Goal: Check status

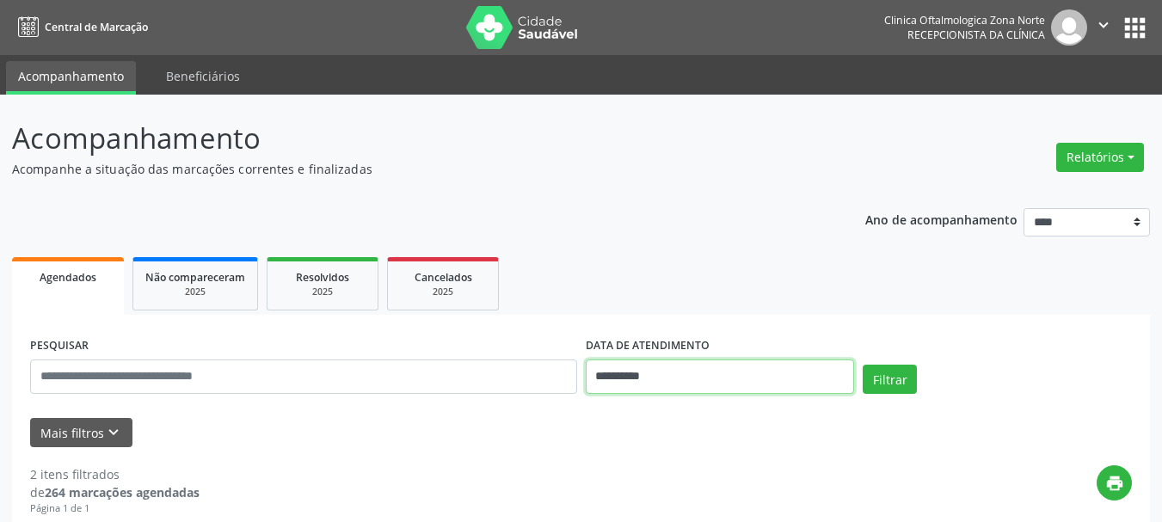
click at [632, 390] on input "**********" at bounding box center [720, 377] width 269 height 34
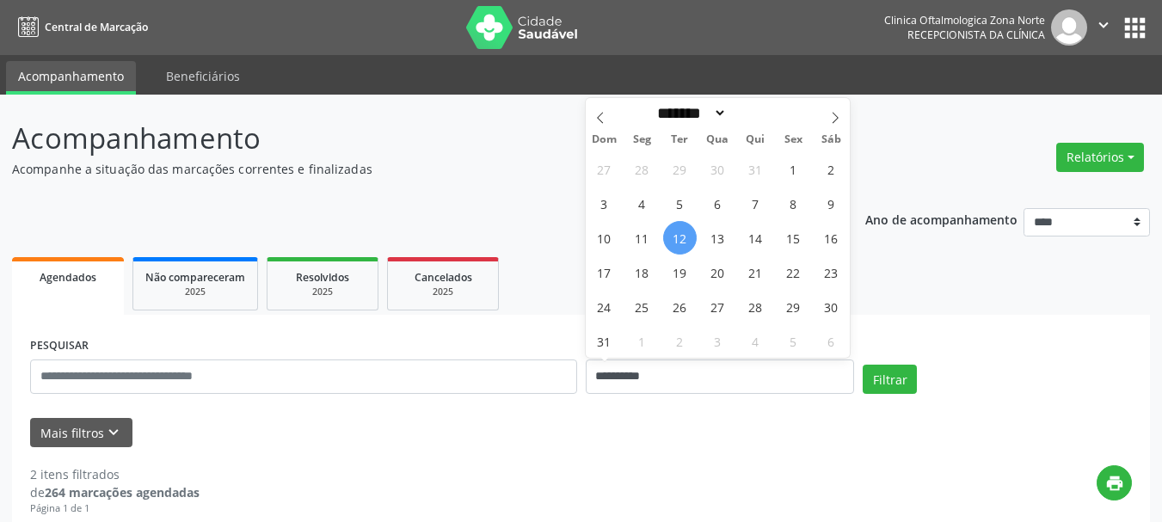
click at [678, 251] on span "12" at bounding box center [680, 238] width 34 height 34
type input "**********"
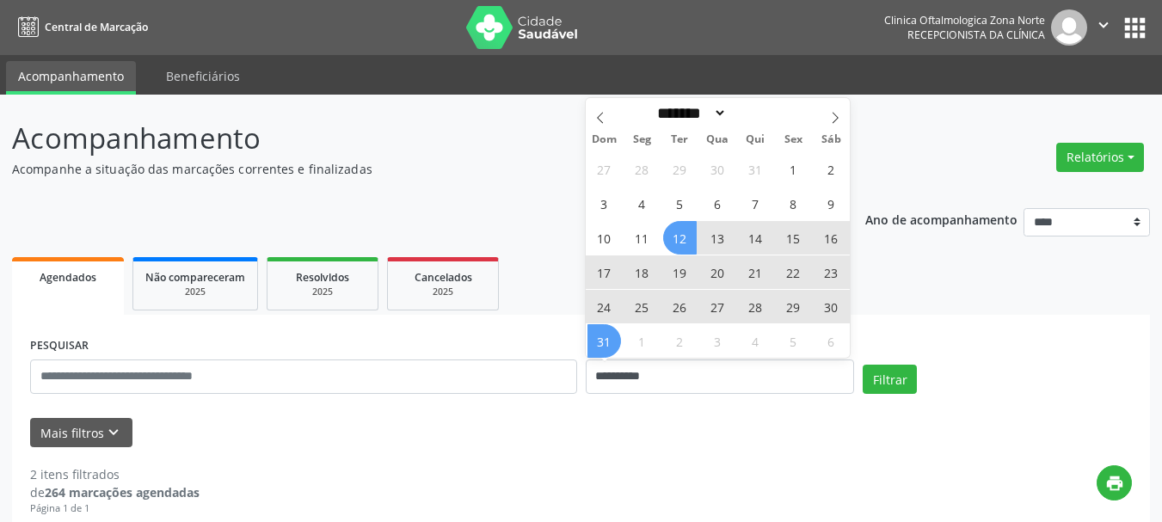
click at [607, 342] on span "31" at bounding box center [605, 341] width 34 height 34
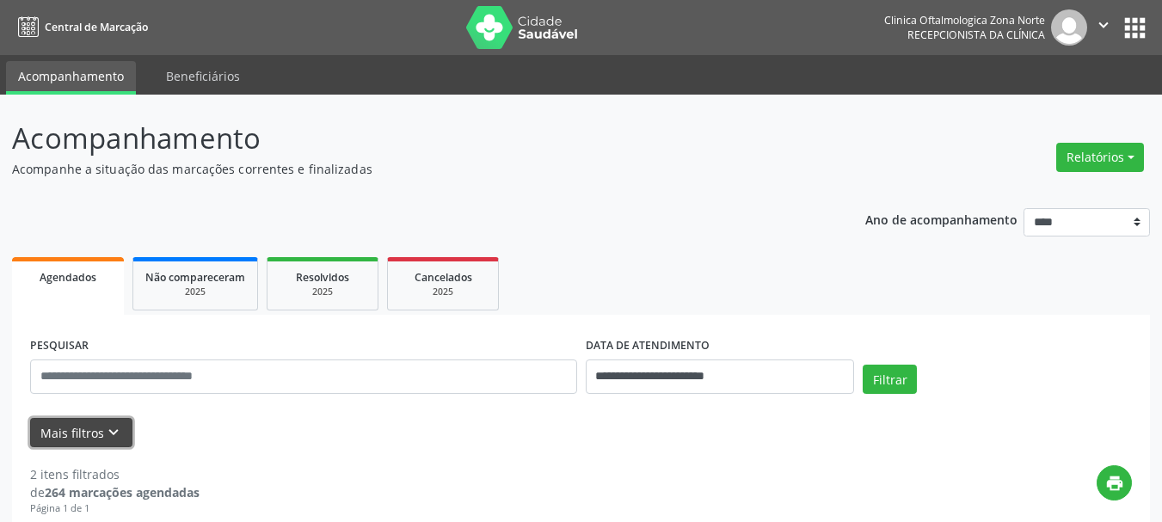
click at [68, 436] on button "Mais filtros keyboard_arrow_down" at bounding box center [81, 433] width 102 height 30
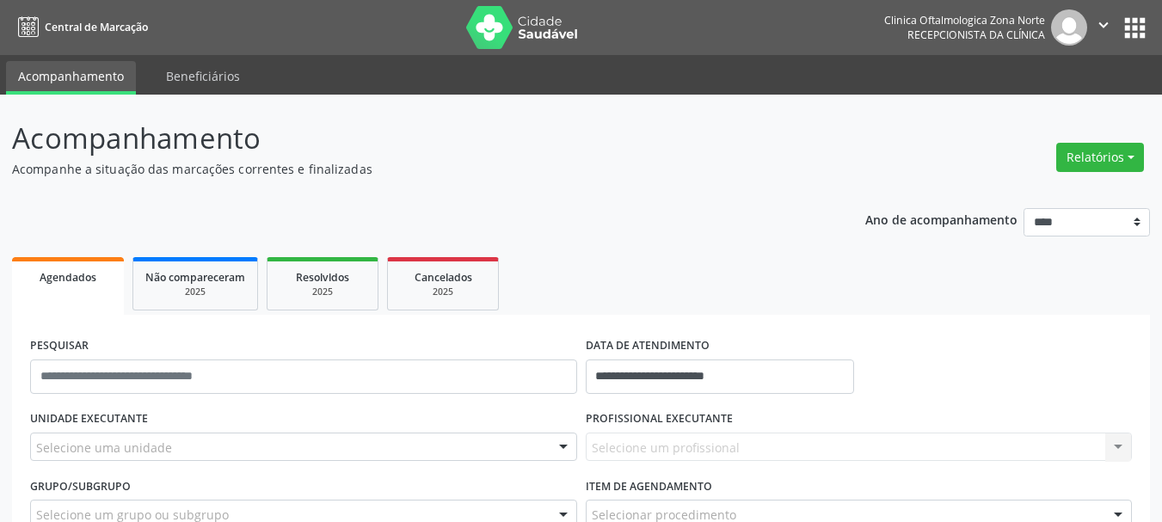
click at [520, 434] on div "Selecione uma unidade" at bounding box center [303, 447] width 547 height 29
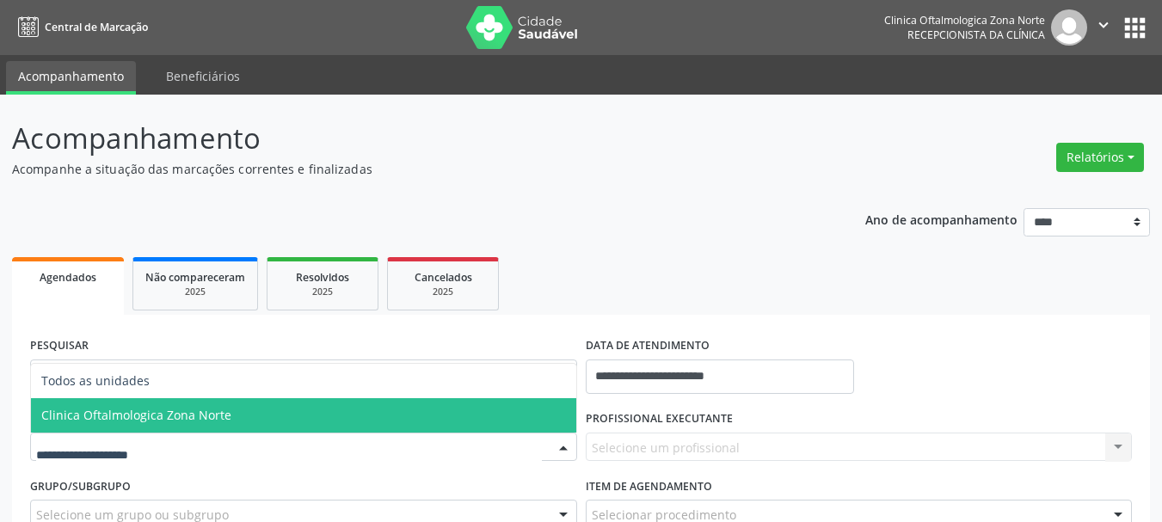
click at [479, 415] on span "Clinica Oftalmologica Zona Norte" at bounding box center [304, 415] width 546 height 34
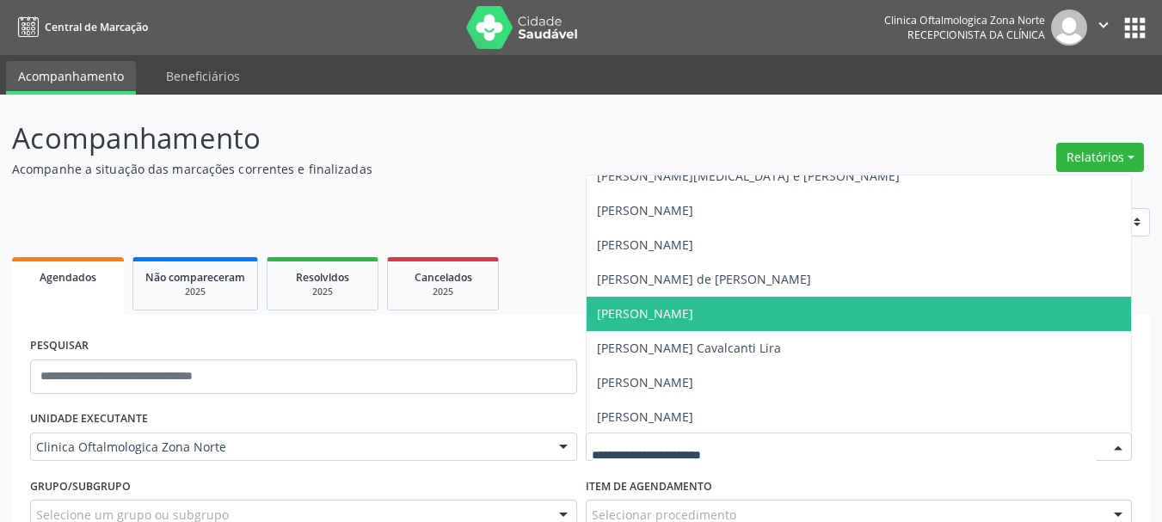
scroll to position [86, 0]
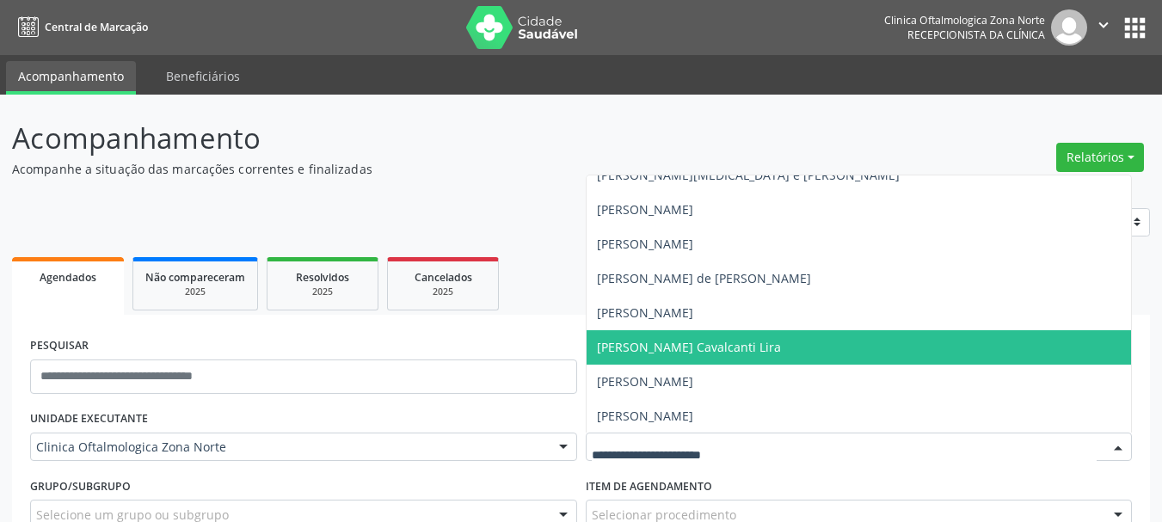
click at [681, 353] on span "[PERSON_NAME] Cavalcanti Lira" at bounding box center [689, 347] width 184 height 16
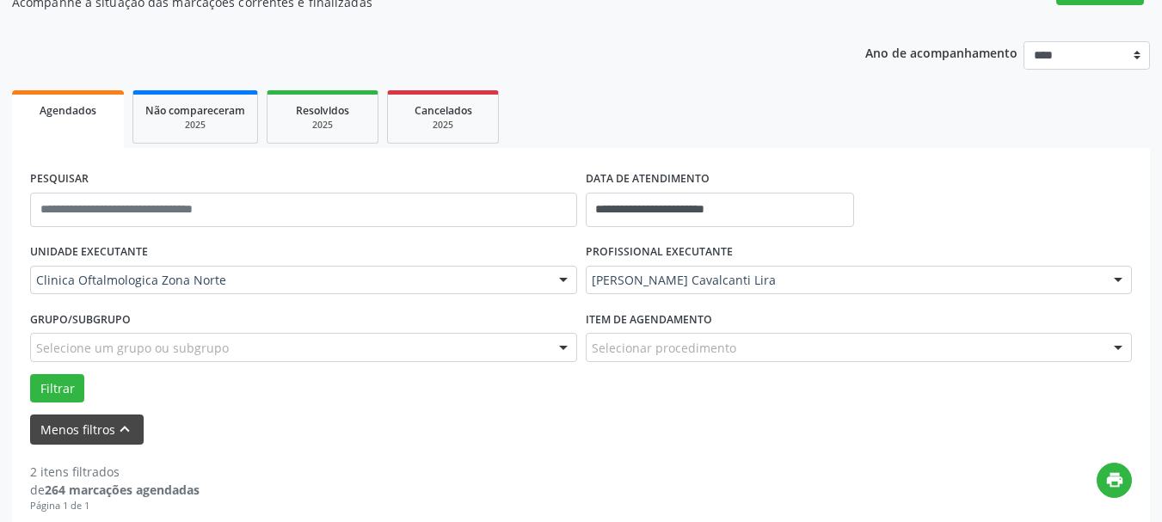
scroll to position [172, 0]
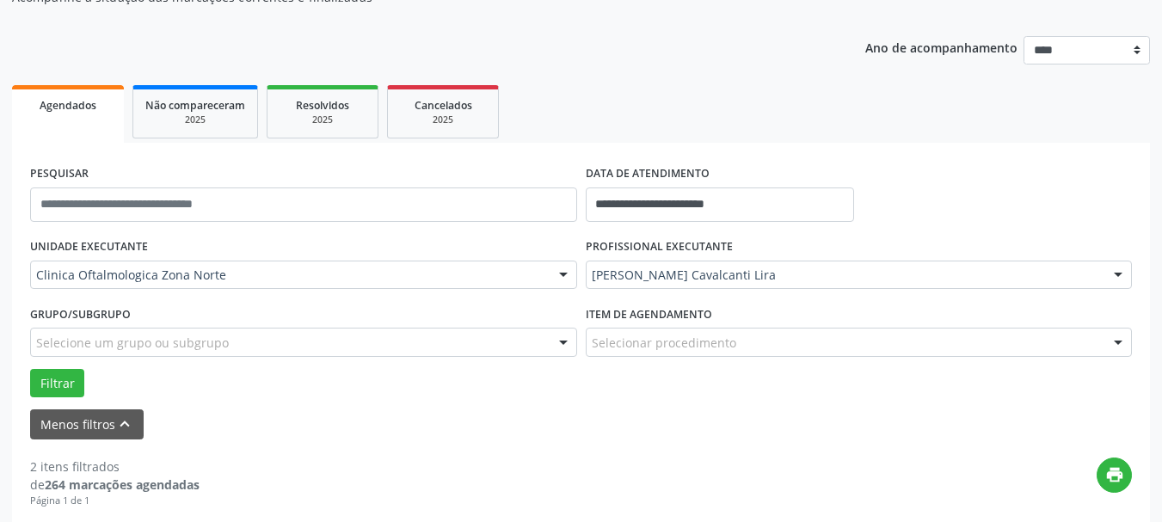
click at [50, 364] on div "Grupo/Subgrupo Selecione um grupo ou subgrupo Todos os grupos e subgrupos Nenhu…" at bounding box center [304, 334] width 556 height 67
click at [59, 372] on button "Filtrar" at bounding box center [57, 383] width 54 height 29
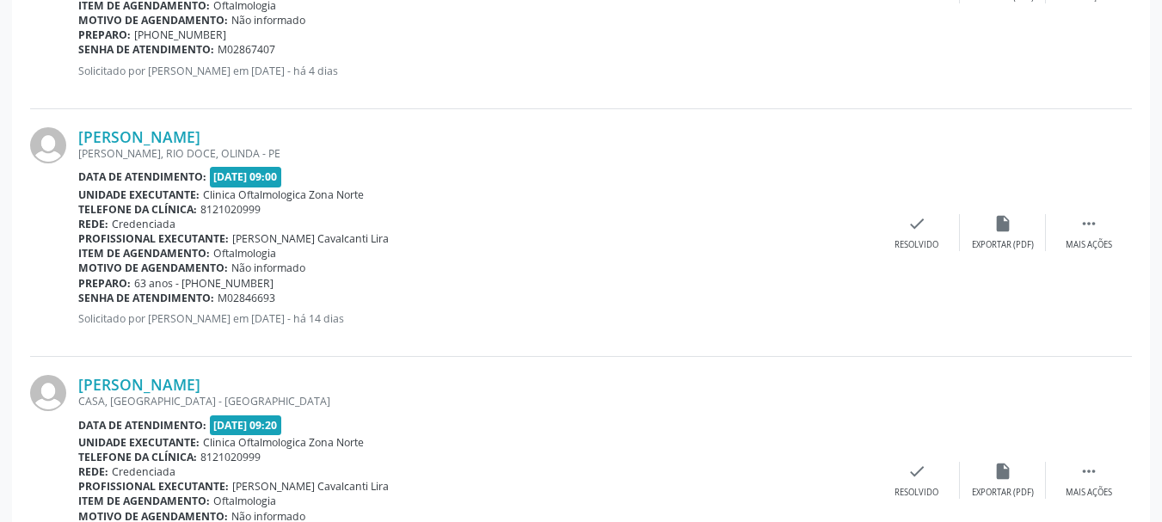
scroll to position [1705, 0]
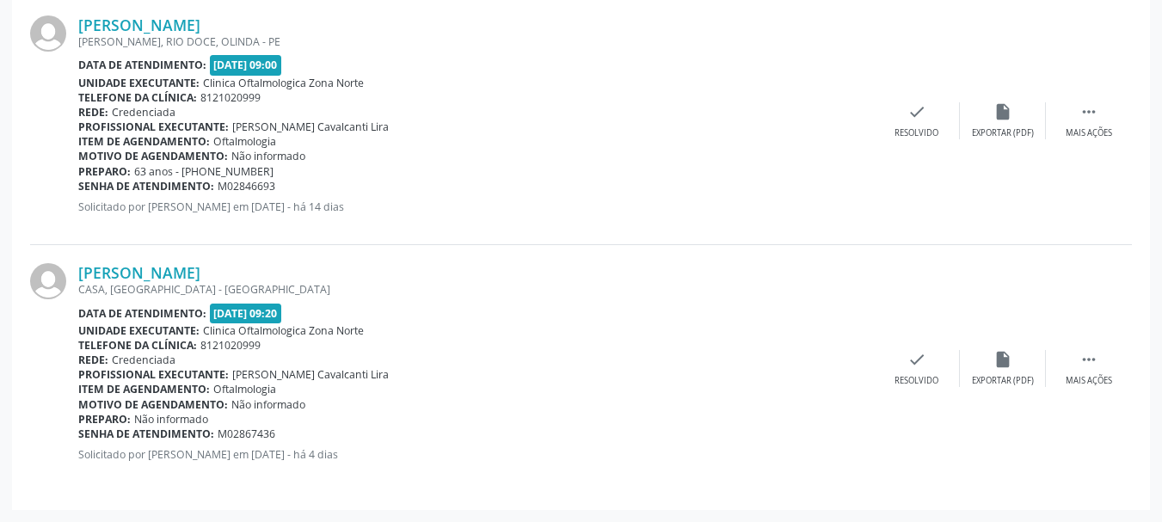
click at [504, 69] on div "Data de atendimento: [DATE] 09:00" at bounding box center [476, 65] width 796 height 20
click at [646, 46] on div "[PERSON_NAME], RIO DOCE, OLINDA - PE" at bounding box center [476, 41] width 796 height 15
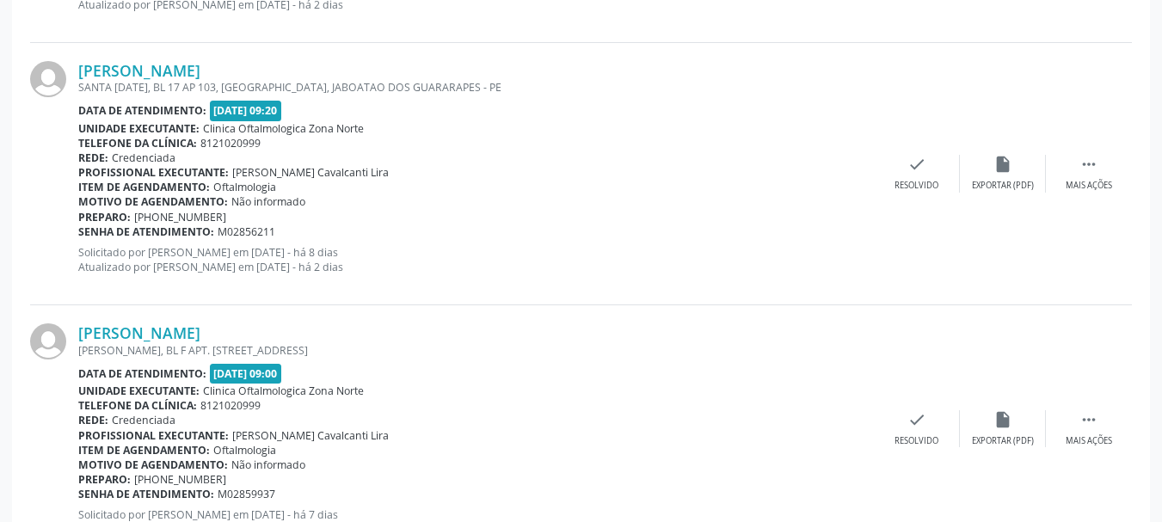
scroll to position [844, 0]
